Goal: Information Seeking & Learning: Learn about a topic

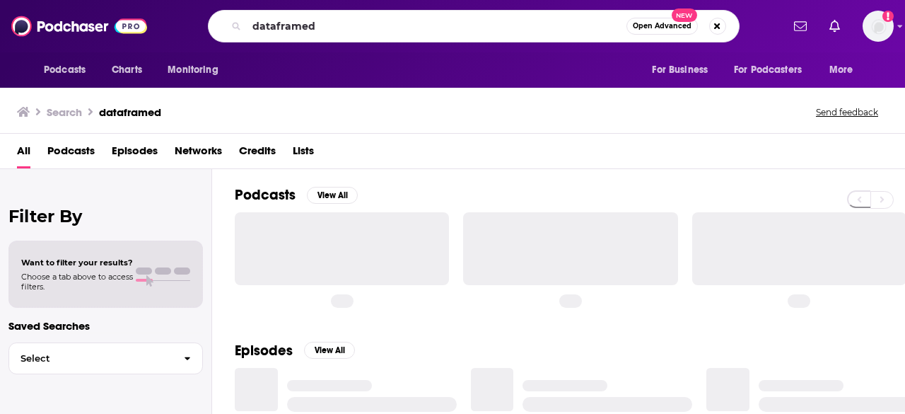
click at [251, 29] on input "dataframed" at bounding box center [437, 26] width 380 height 23
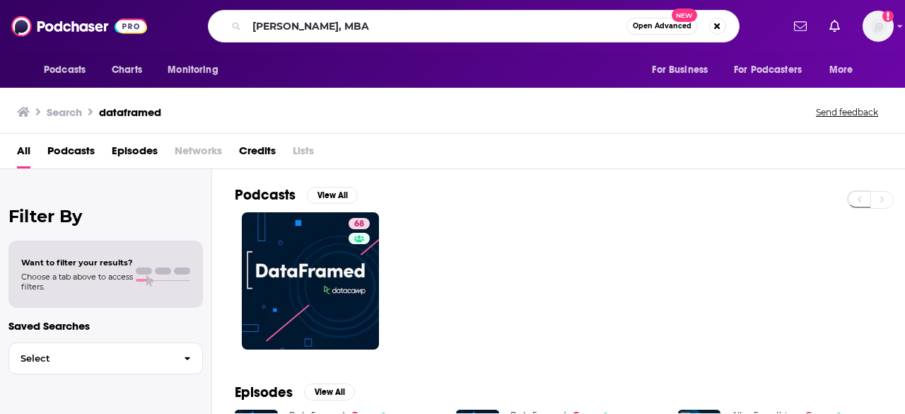
drag, startPoint x: 327, startPoint y: 27, endPoint x: 429, endPoint y: 14, distance: 102.6
click at [427, 18] on input "[PERSON_NAME], MBA" at bounding box center [437, 26] width 380 height 23
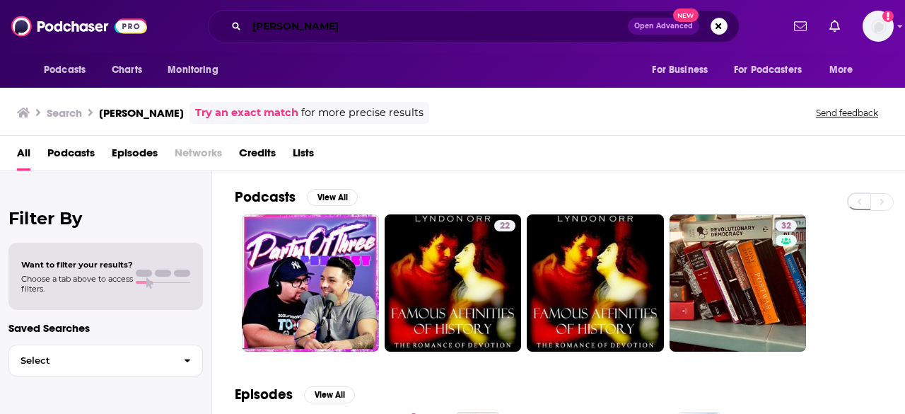
click at [344, 23] on input "[PERSON_NAME]" at bounding box center [437, 26] width 381 height 23
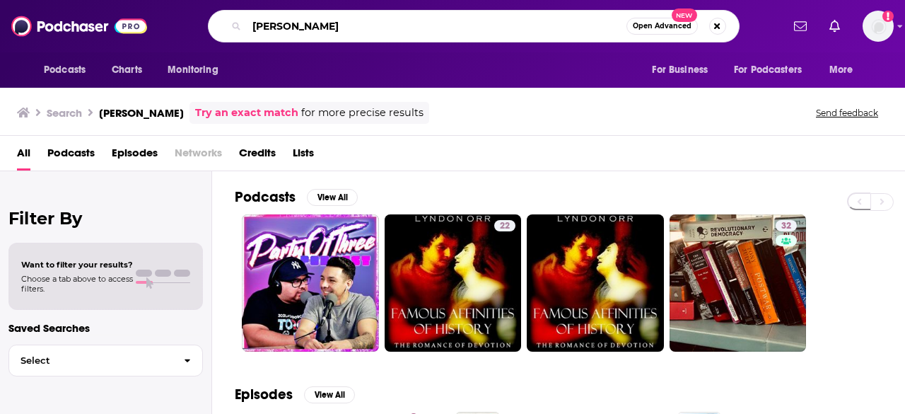
click at [344, 23] on input "[PERSON_NAME]" at bounding box center [437, 26] width 380 height 23
type input "go to health"
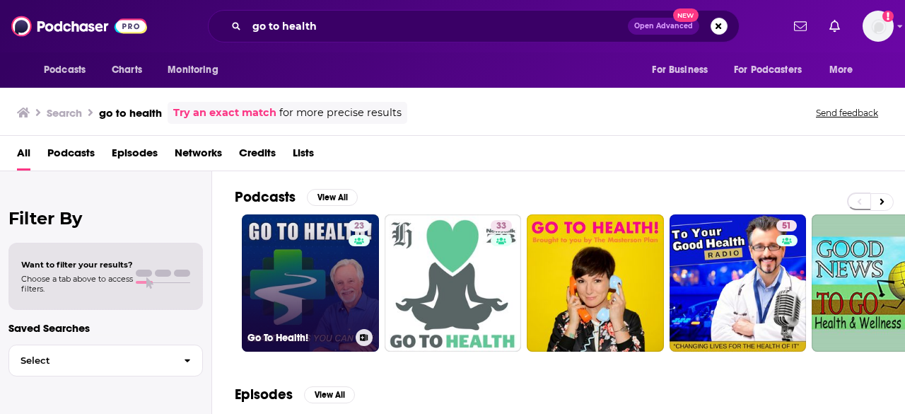
click at [332, 235] on link "23 Go To Health!" at bounding box center [310, 282] width 137 height 137
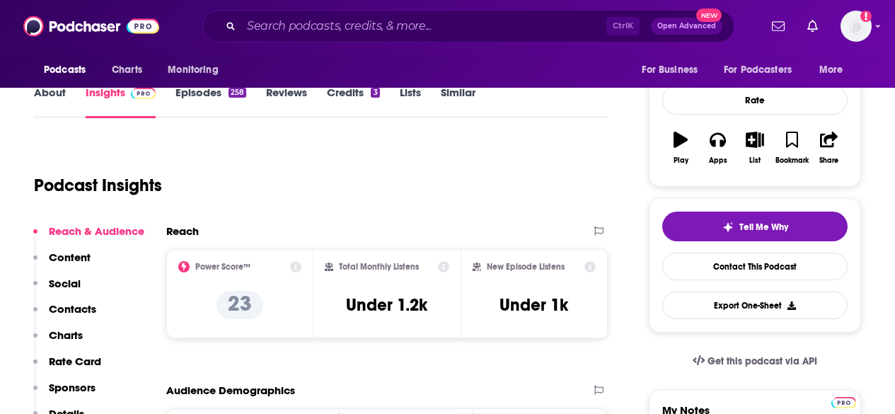
scroll to position [141, 0]
